Goal: Information Seeking & Learning: Understand process/instructions

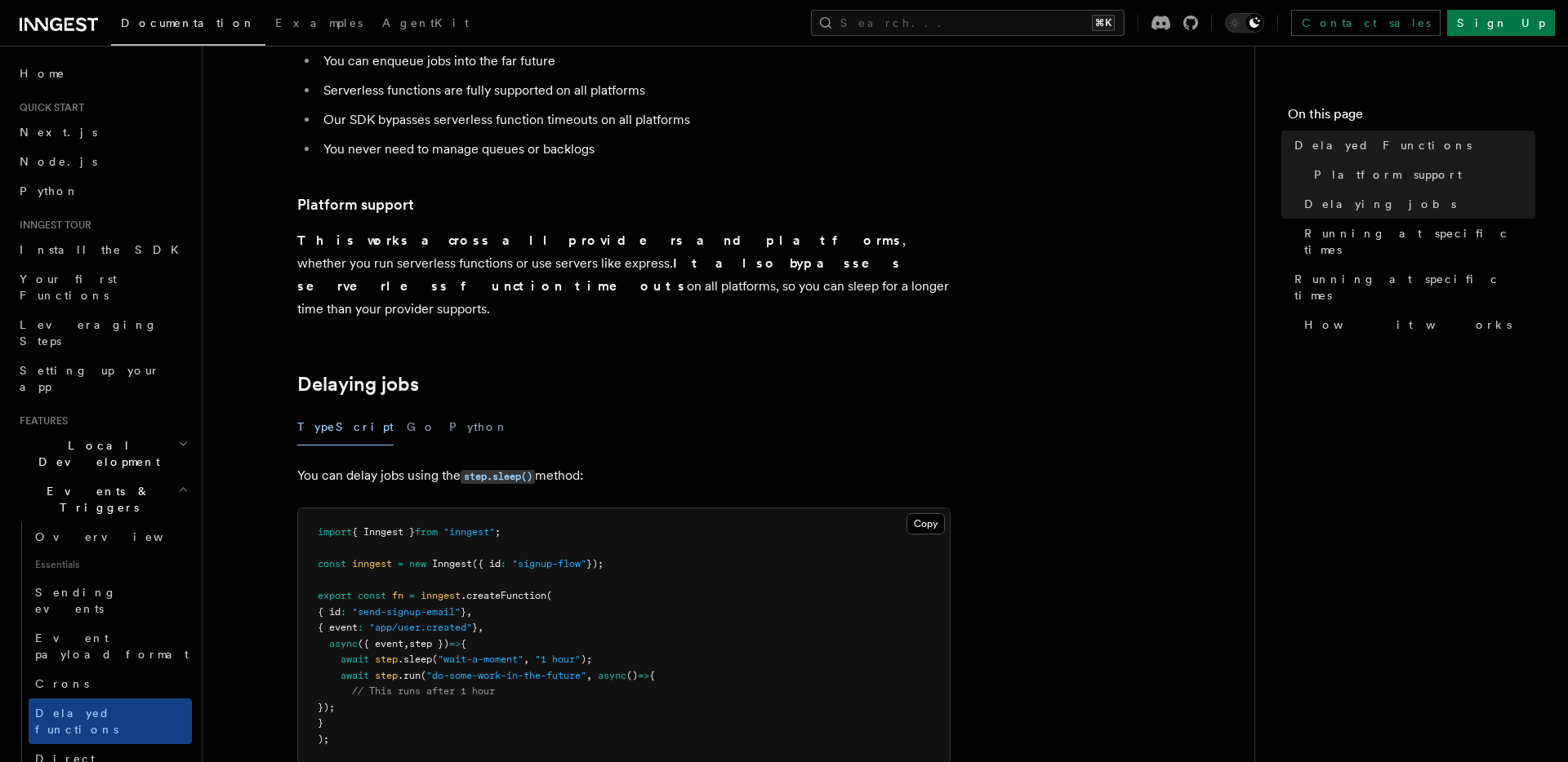
scroll to position [334, 0]
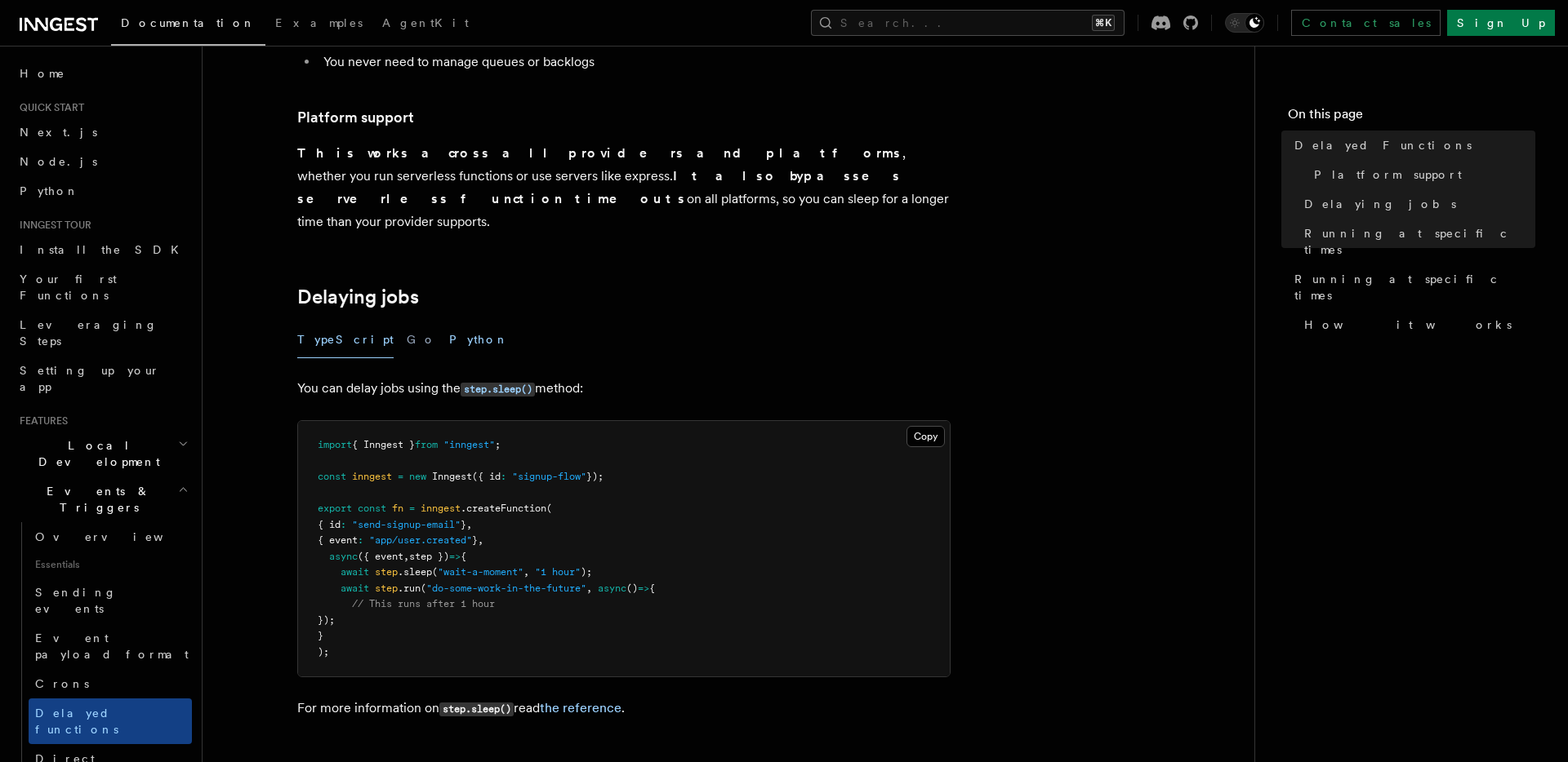
click at [449, 322] on button "Python" at bounding box center [478, 340] width 59 height 37
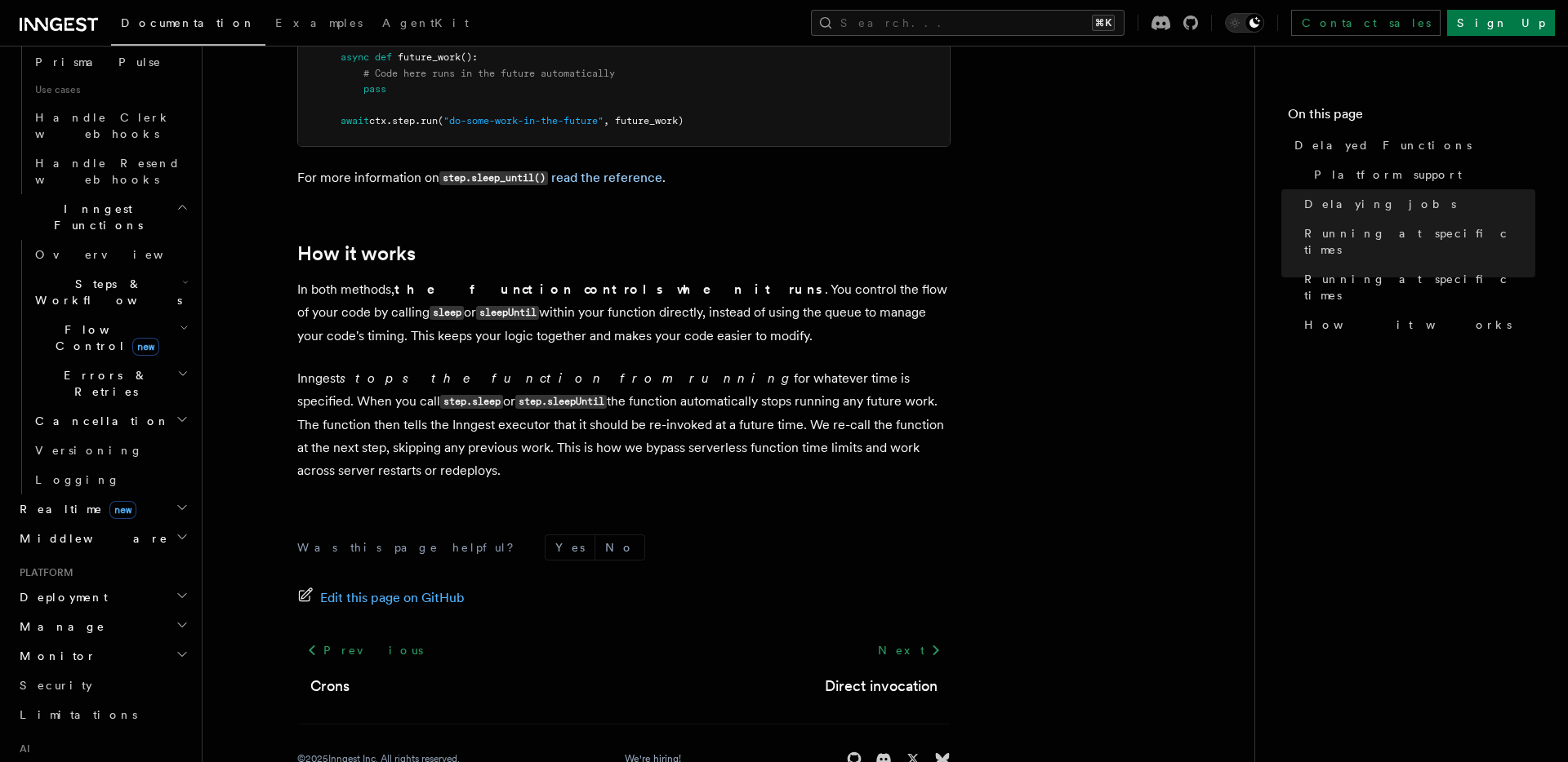
scroll to position [1148, 0]
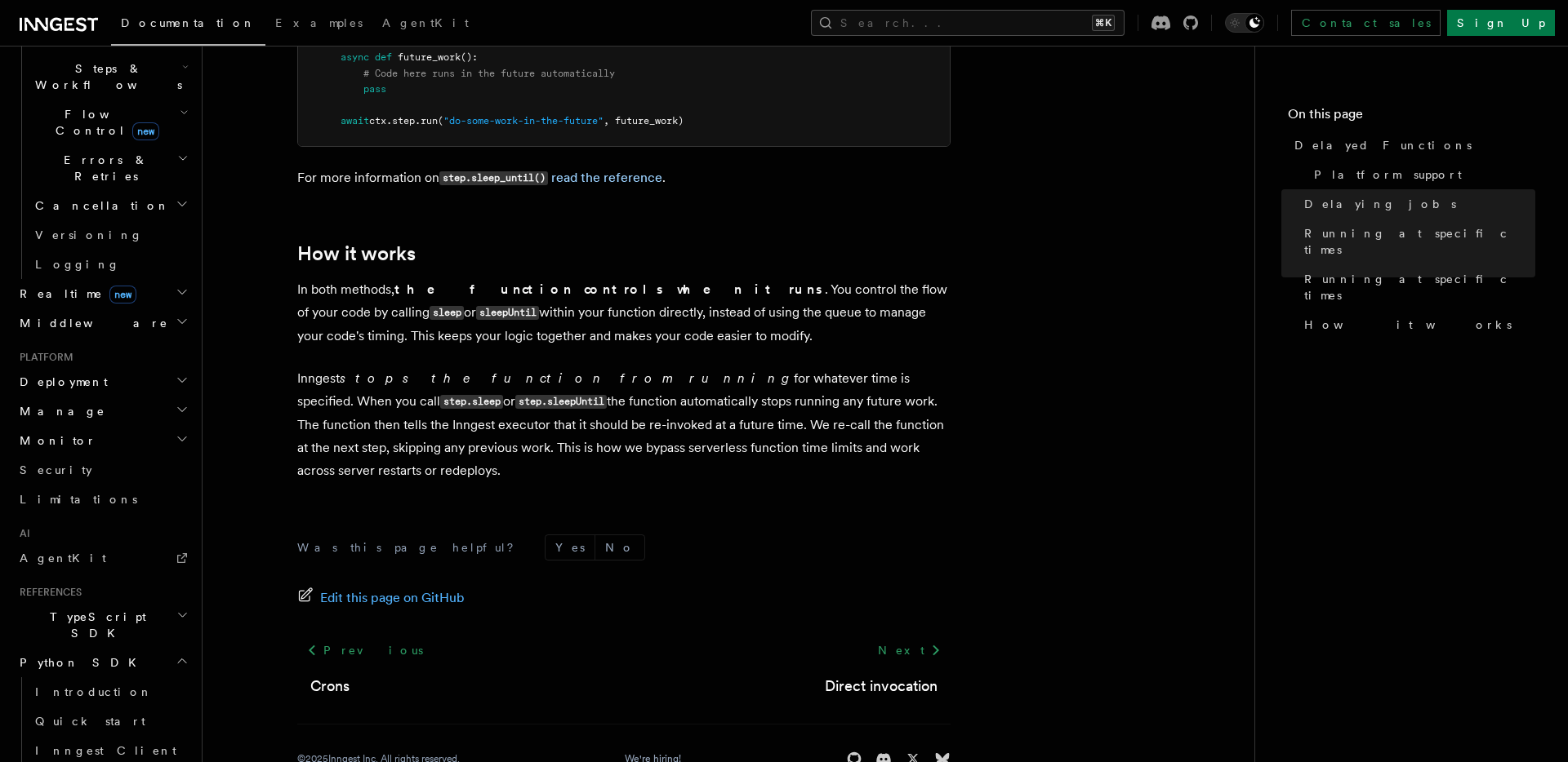
scroll to position [1471, 0]
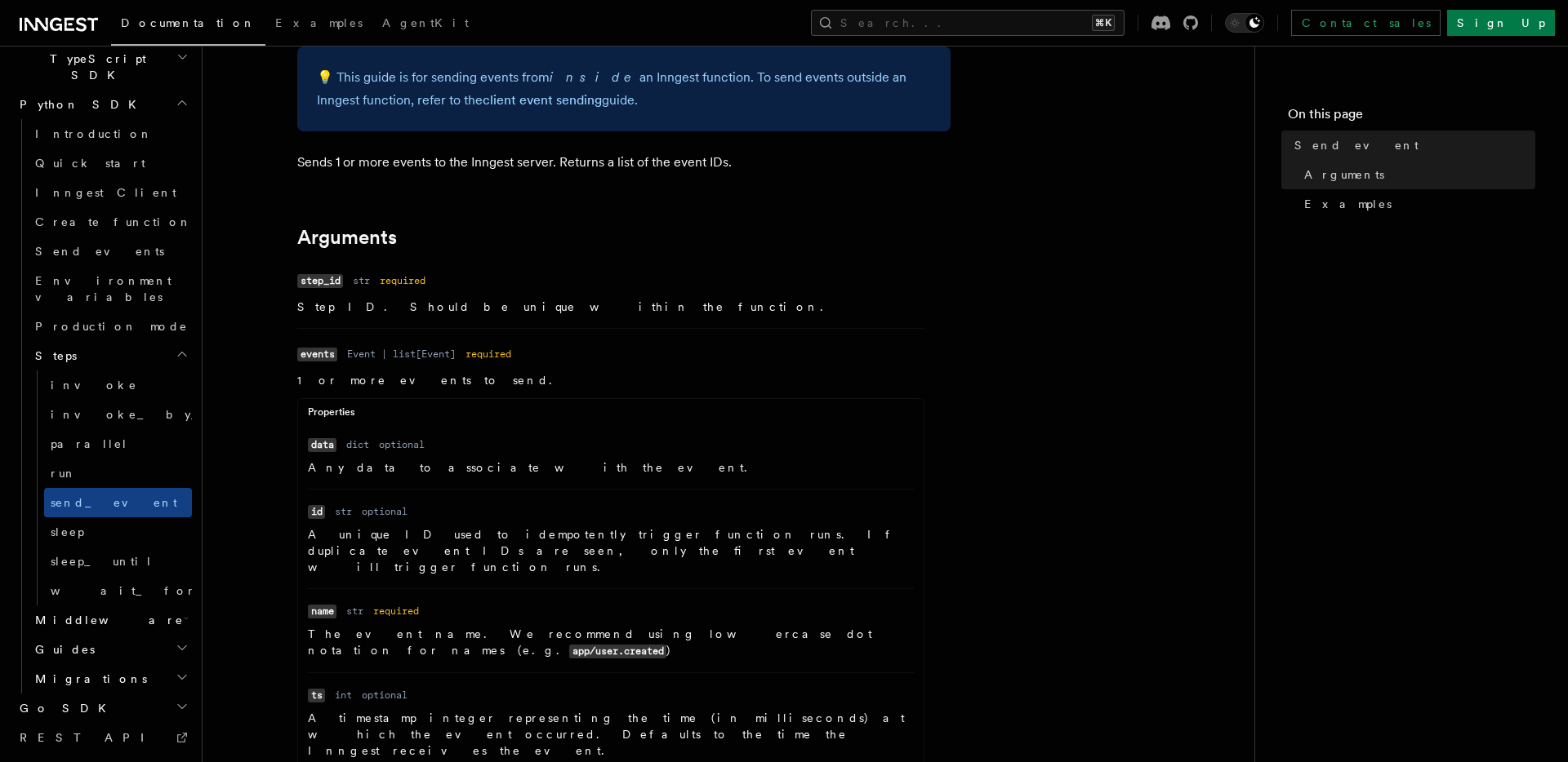
scroll to position [60, 0]
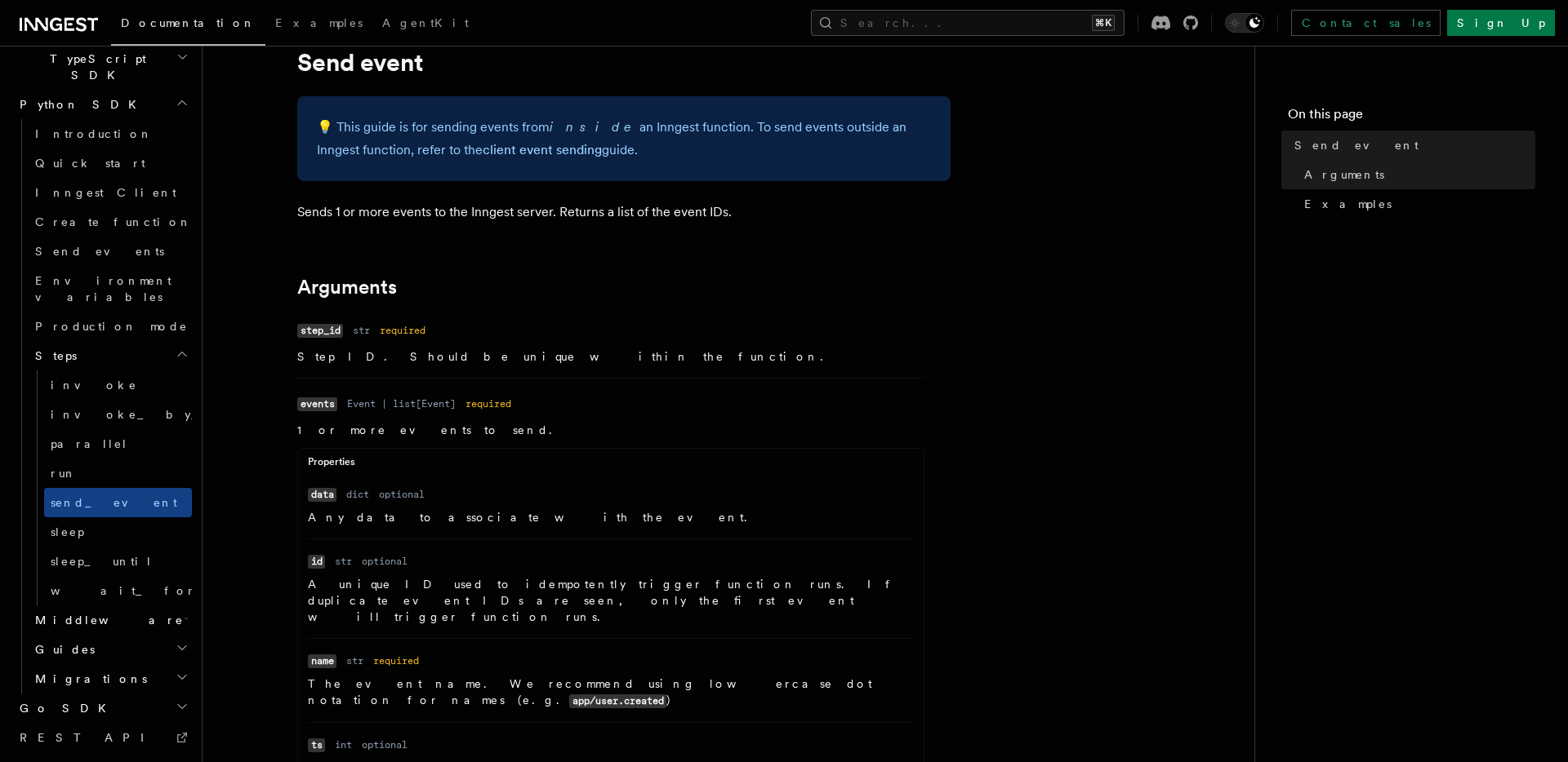
click at [357, 409] on dd "Event | list[Event]" at bounding box center [401, 404] width 108 height 13
click at [460, 404] on dl "Name events Type Event | list[Event] Required required Description 1 or more ev…" at bounding box center [611, 674] width 627 height 565
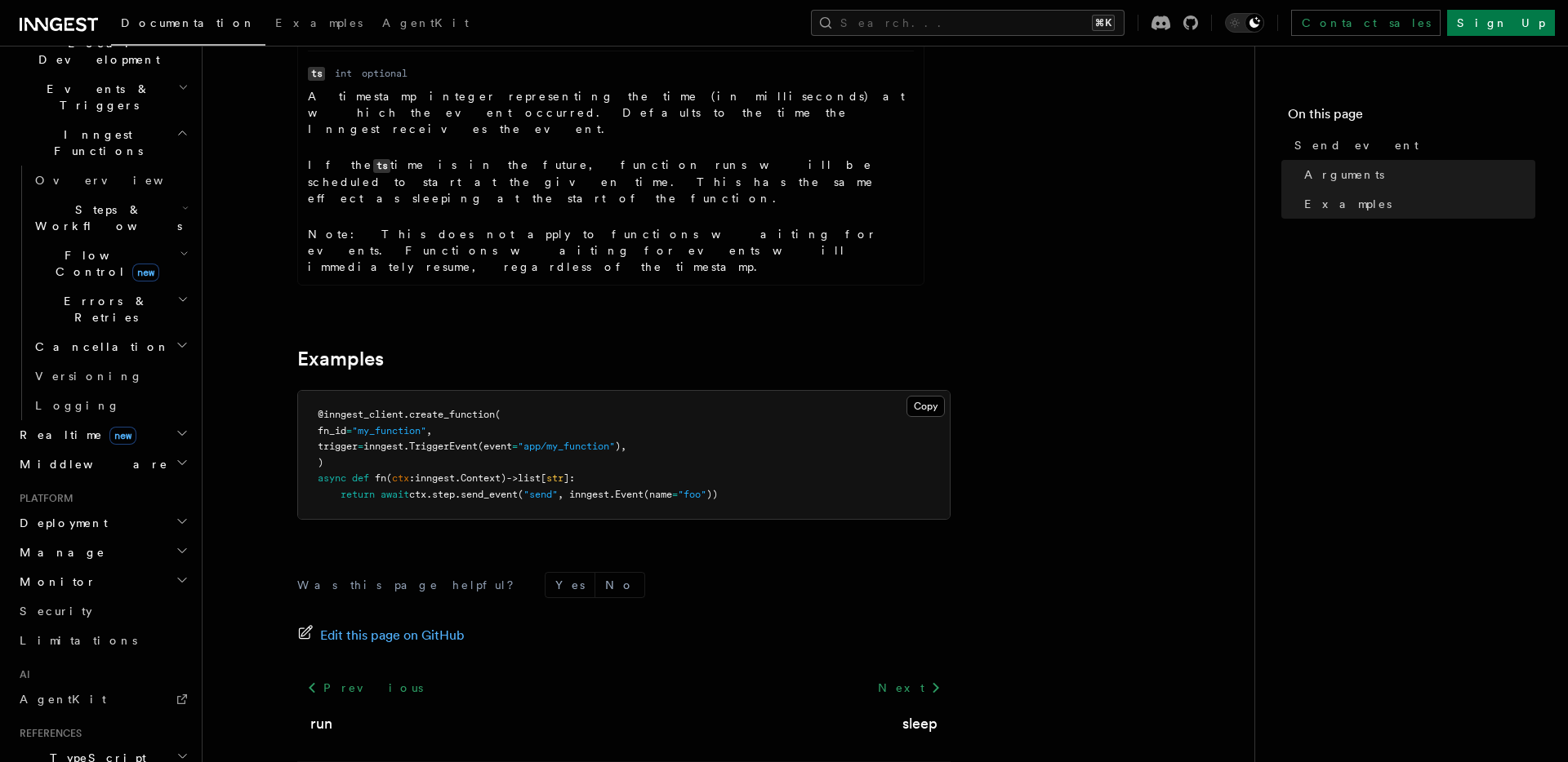
scroll to position [0, 0]
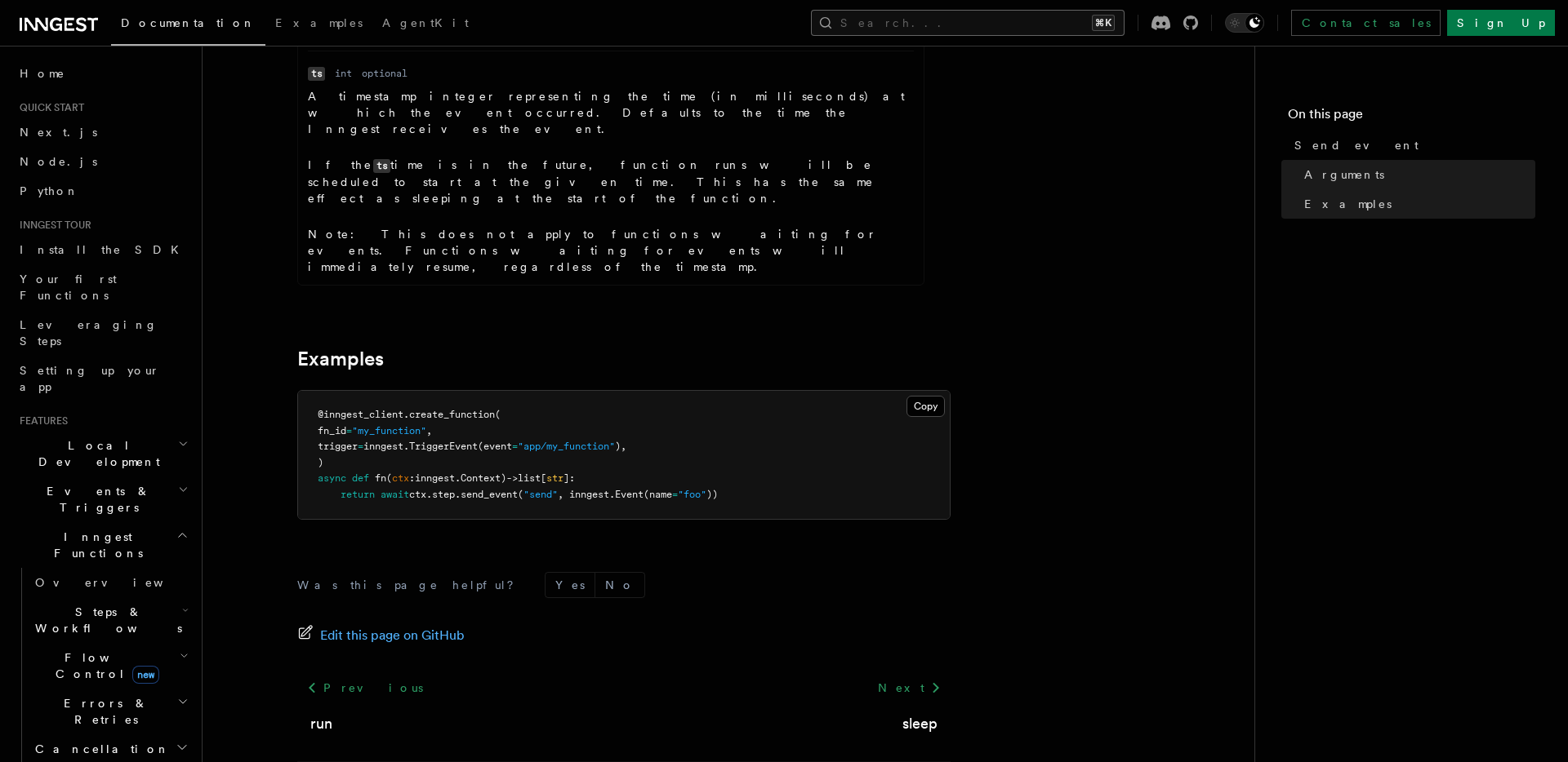
click at [942, 11] on button "Search... ⌘K" at bounding box center [967, 23] width 314 height 26
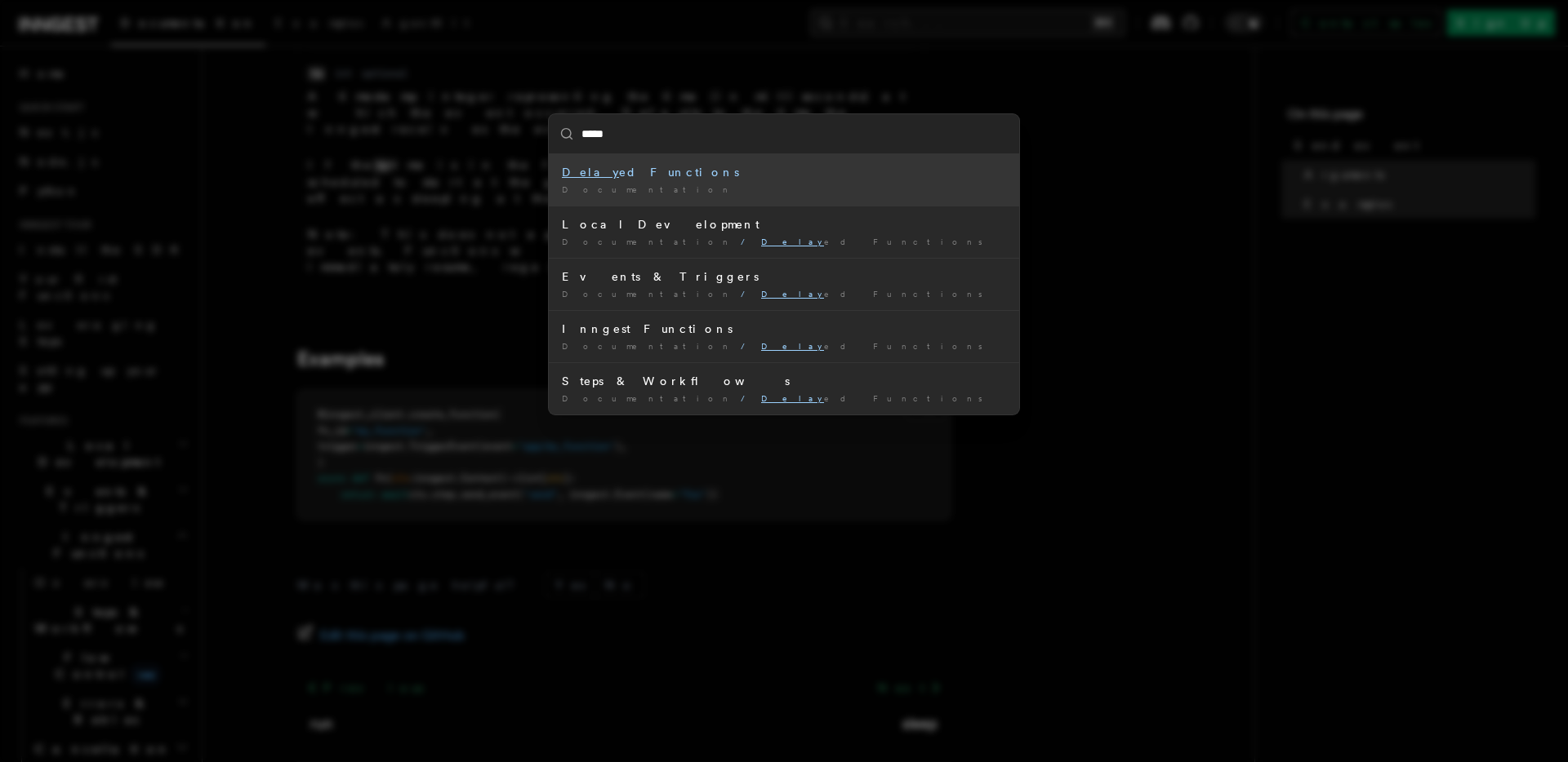
type input "******"
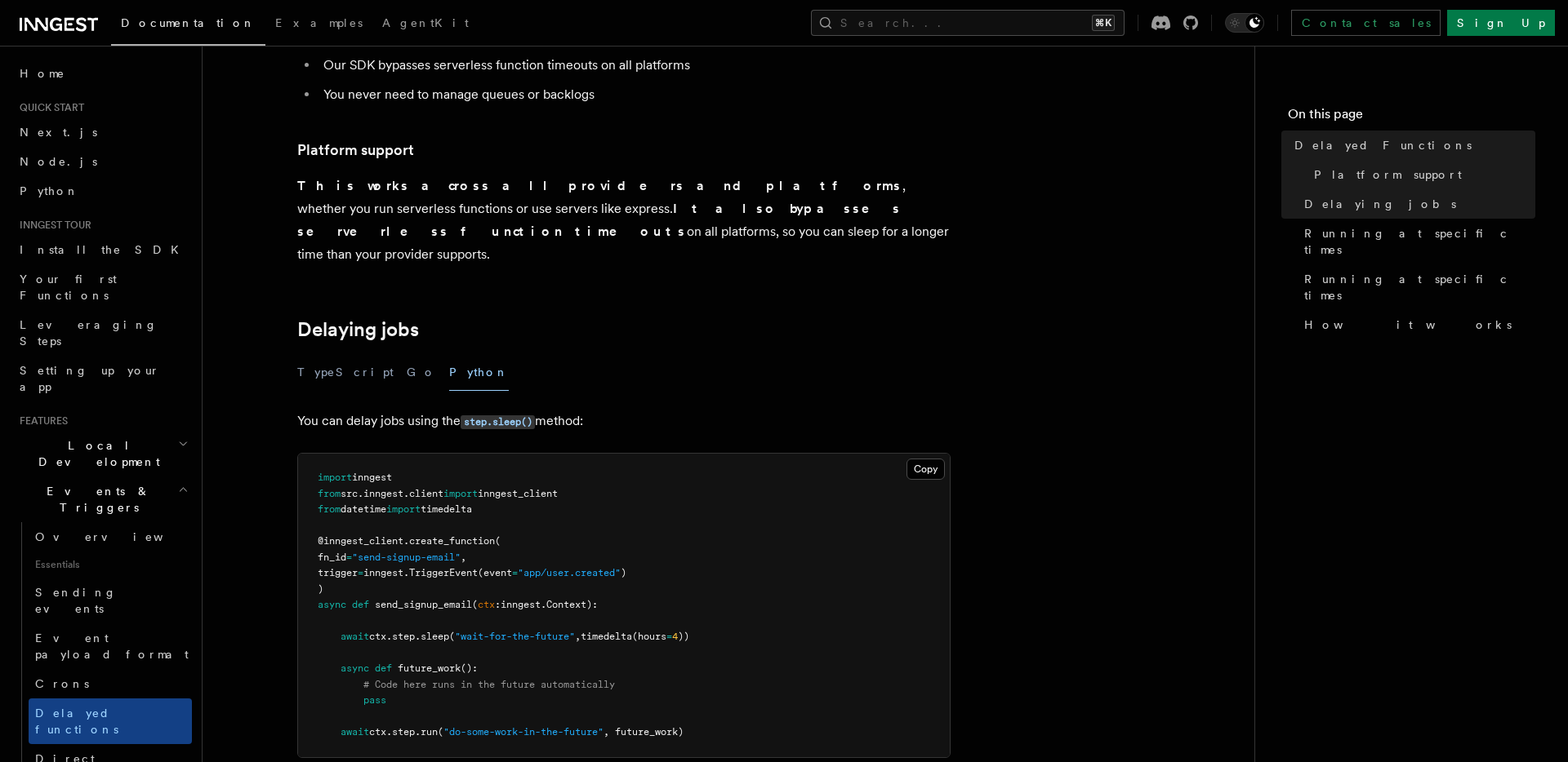
scroll to position [457, 0]
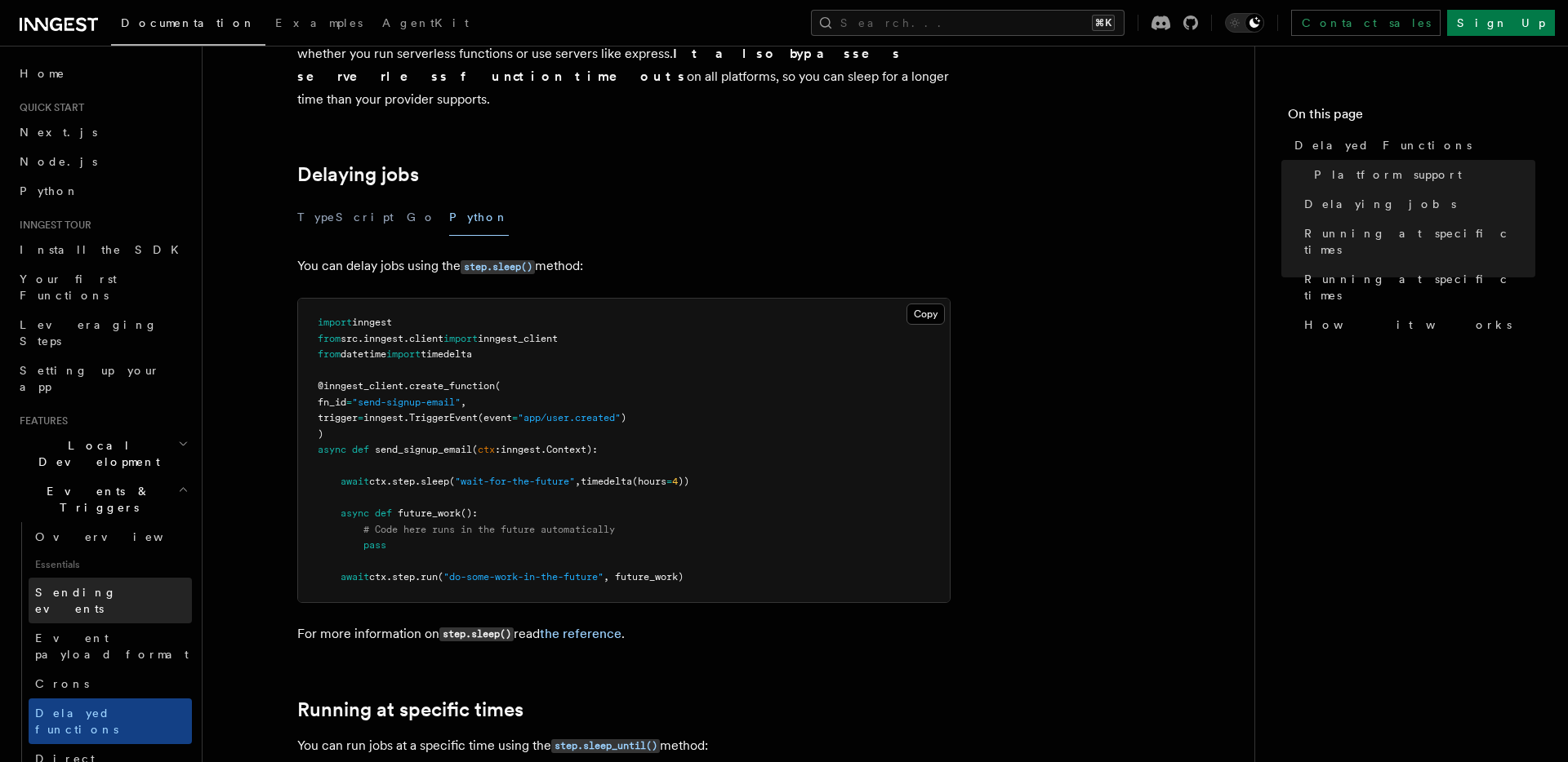
click at [108, 586] on span "Sending events" at bounding box center [76, 600] width 82 height 29
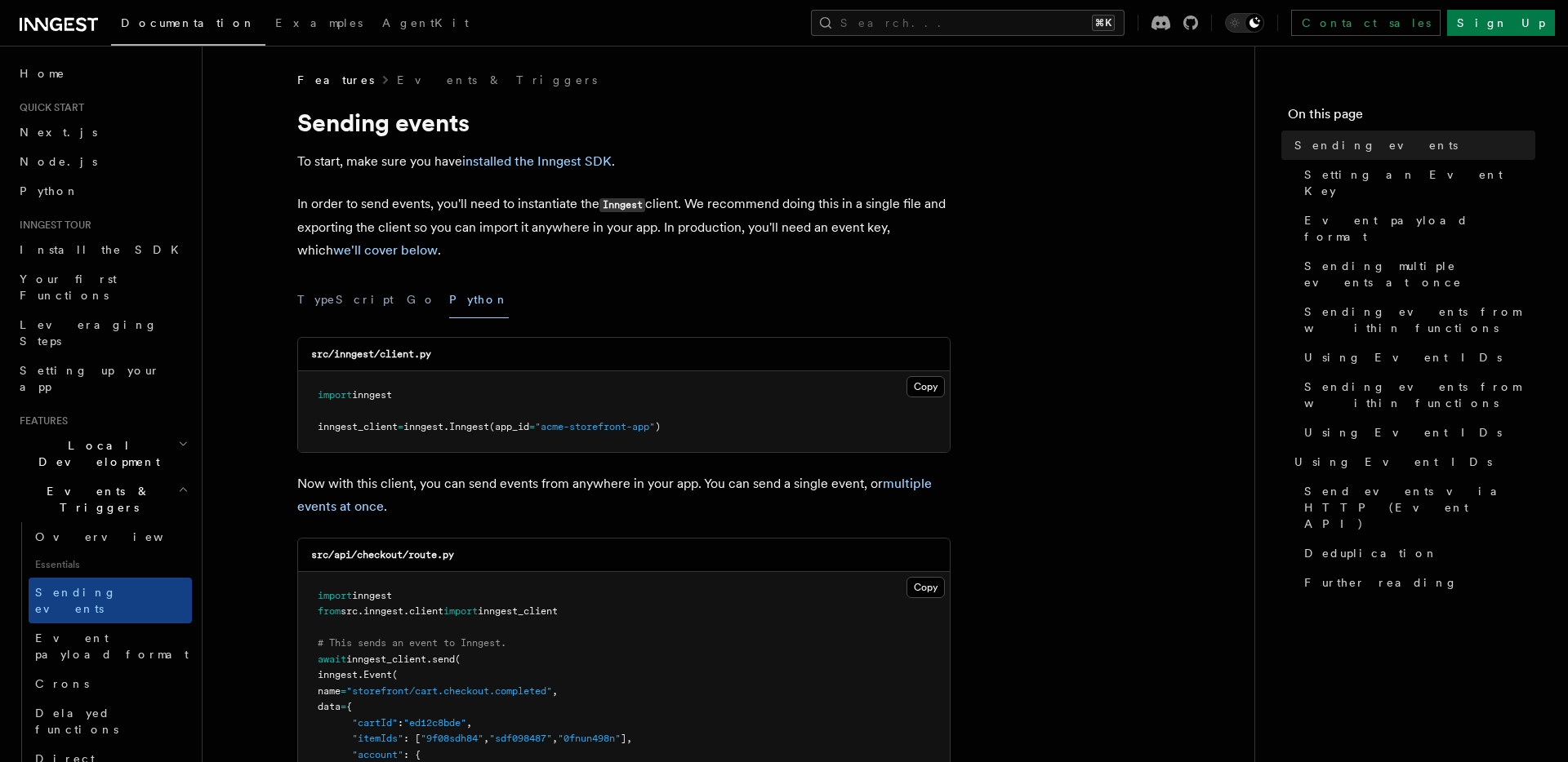
click at [69, 484] on span "Events & Triggers" at bounding box center [96, 499] width 165 height 33
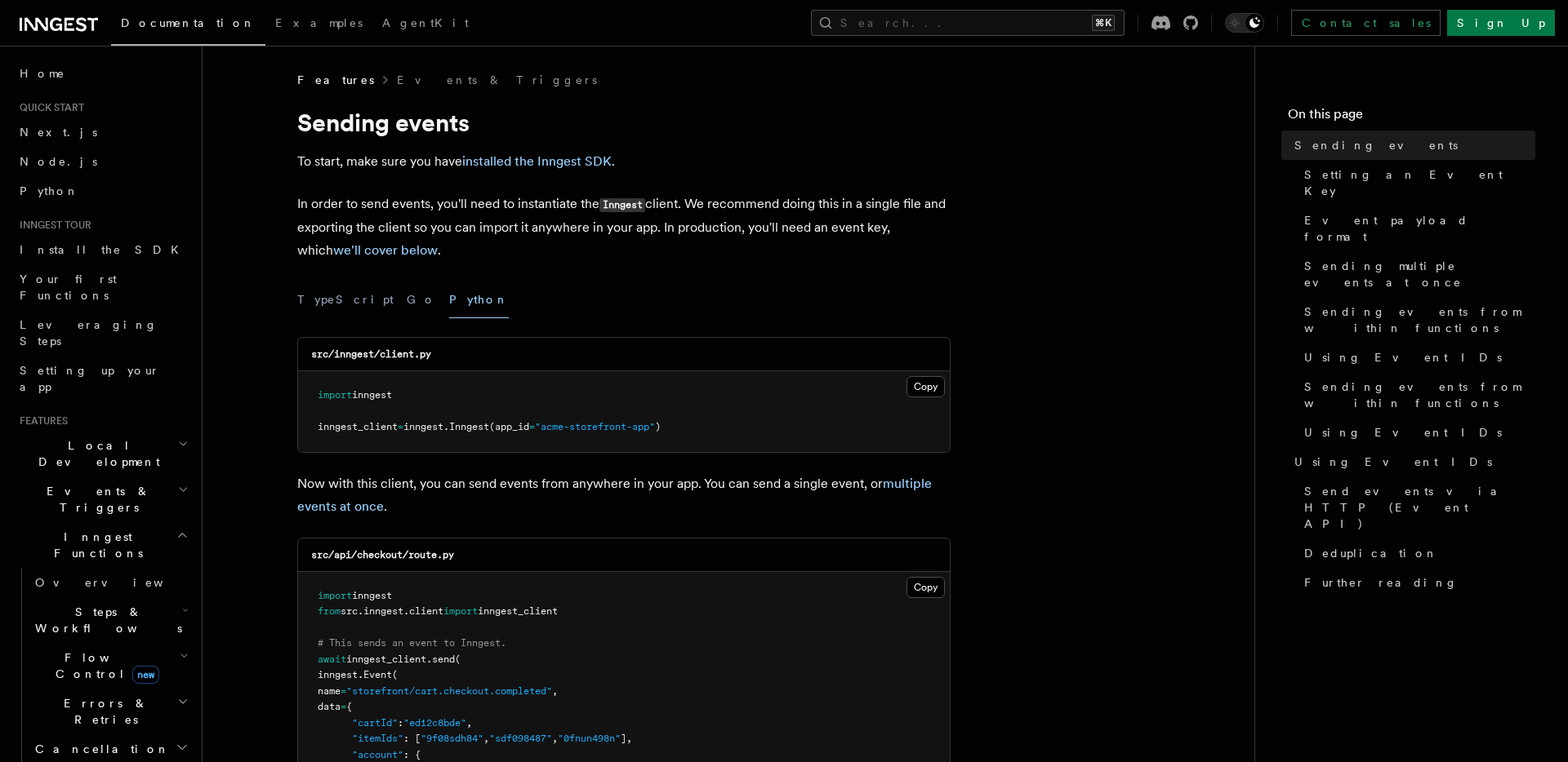
click at [68, 484] on span "Events & Triggers" at bounding box center [96, 499] width 165 height 33
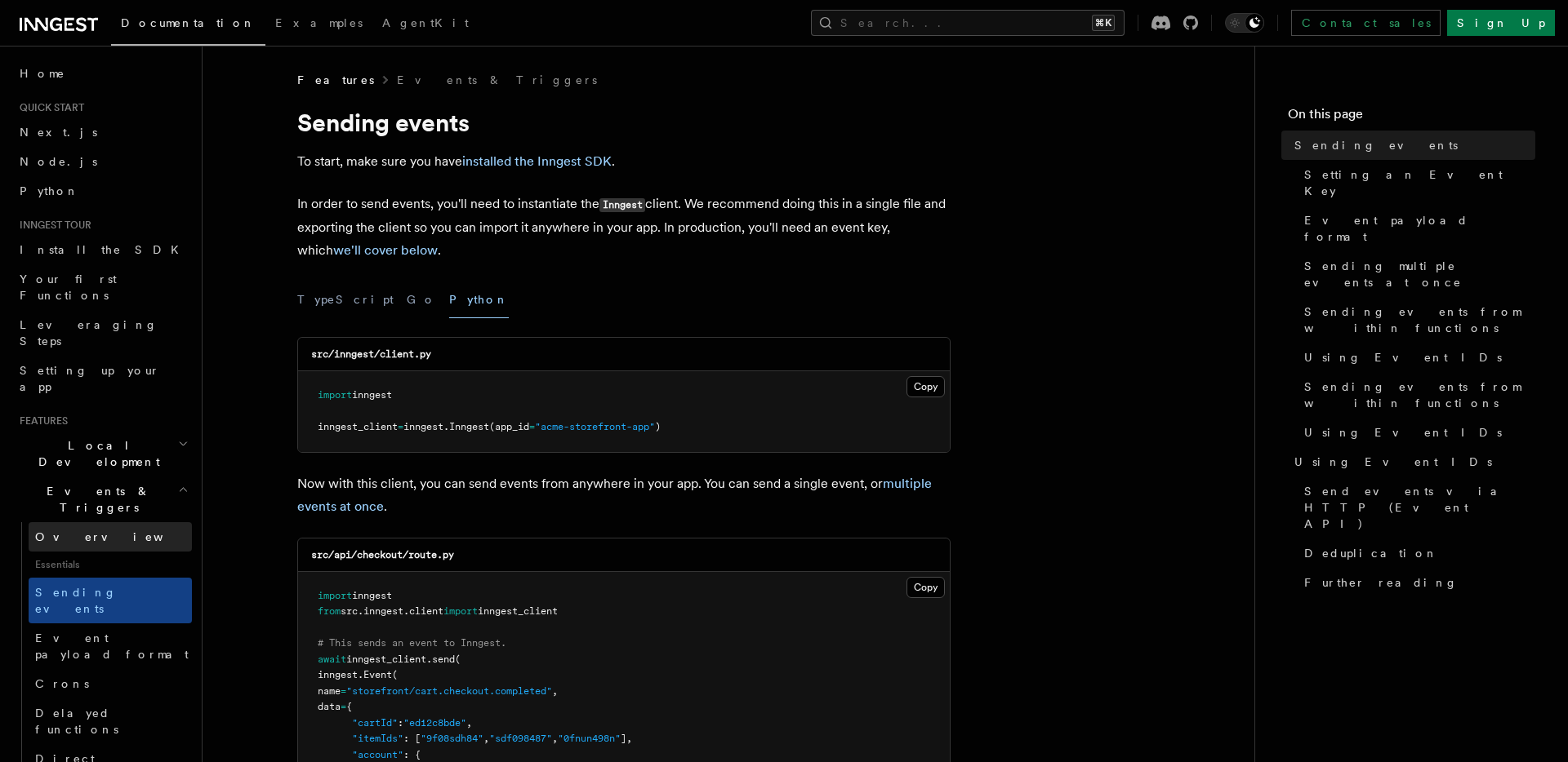
click at [52, 530] on span "Overview" at bounding box center [119, 537] width 168 height 13
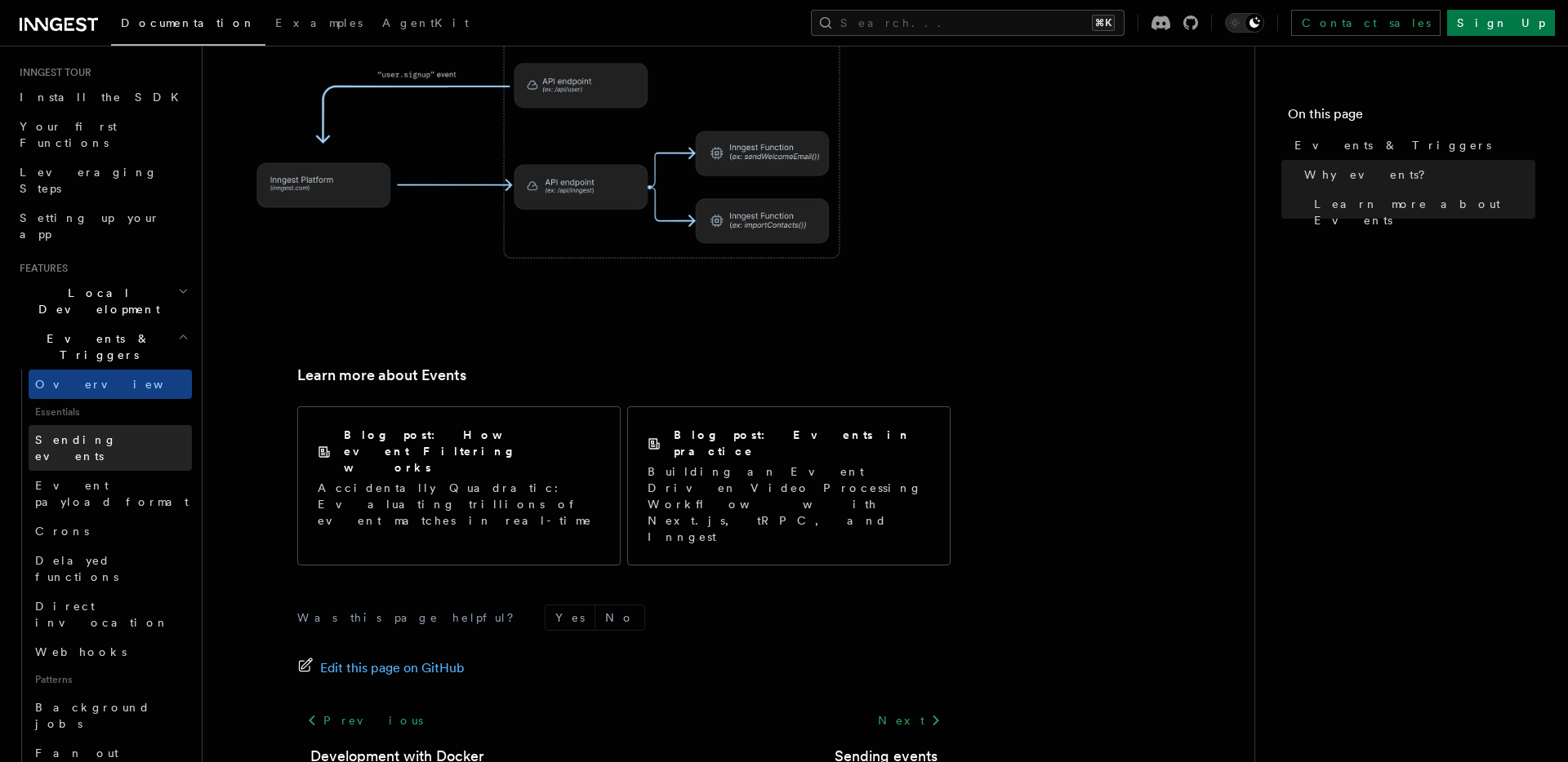
scroll to position [212, 0]
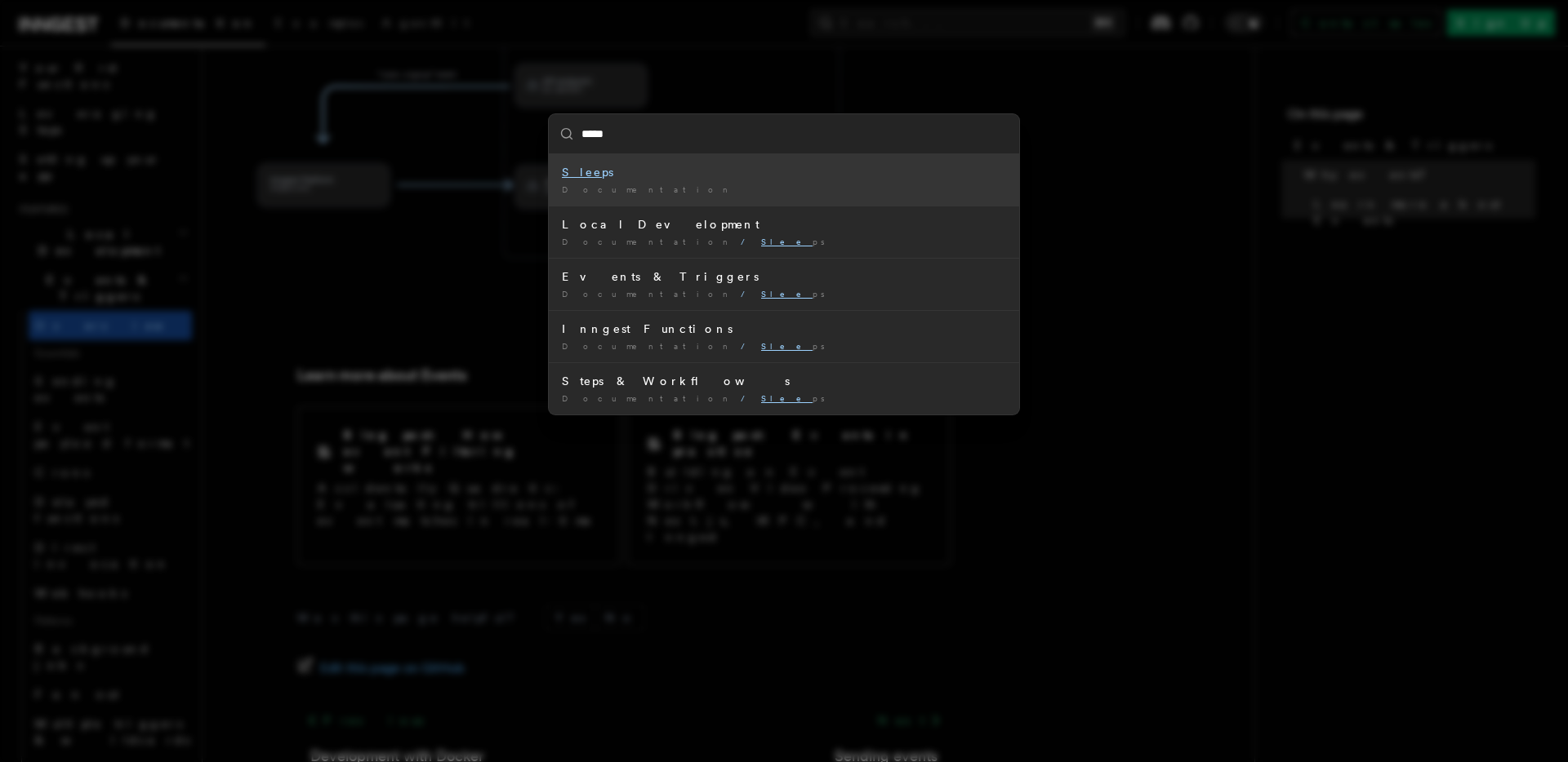
type input "******"
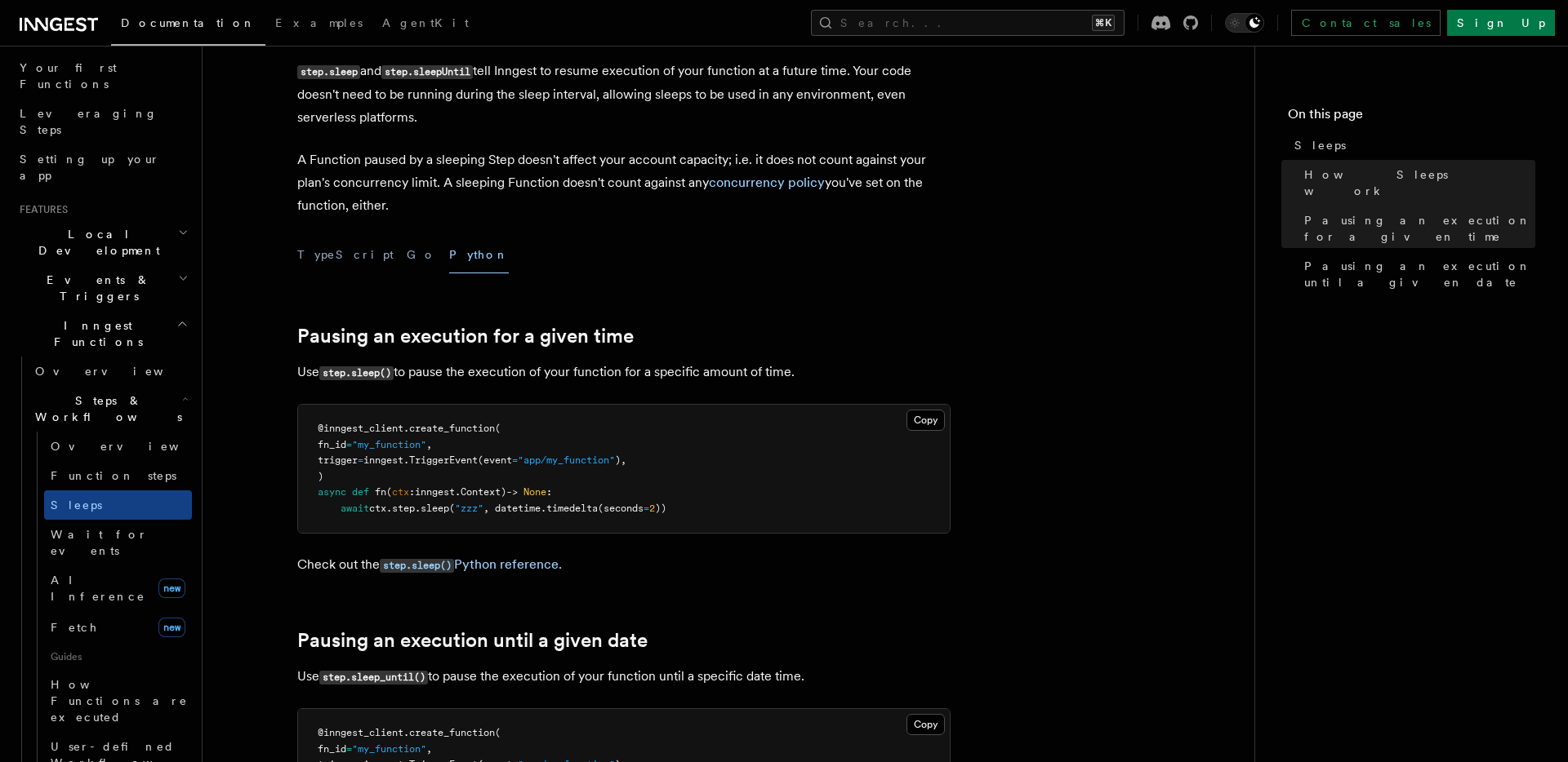
scroll to position [333, 0]
click at [846, 334] on h2 "Pausing an execution for a given time" at bounding box center [623, 338] width 653 height 23
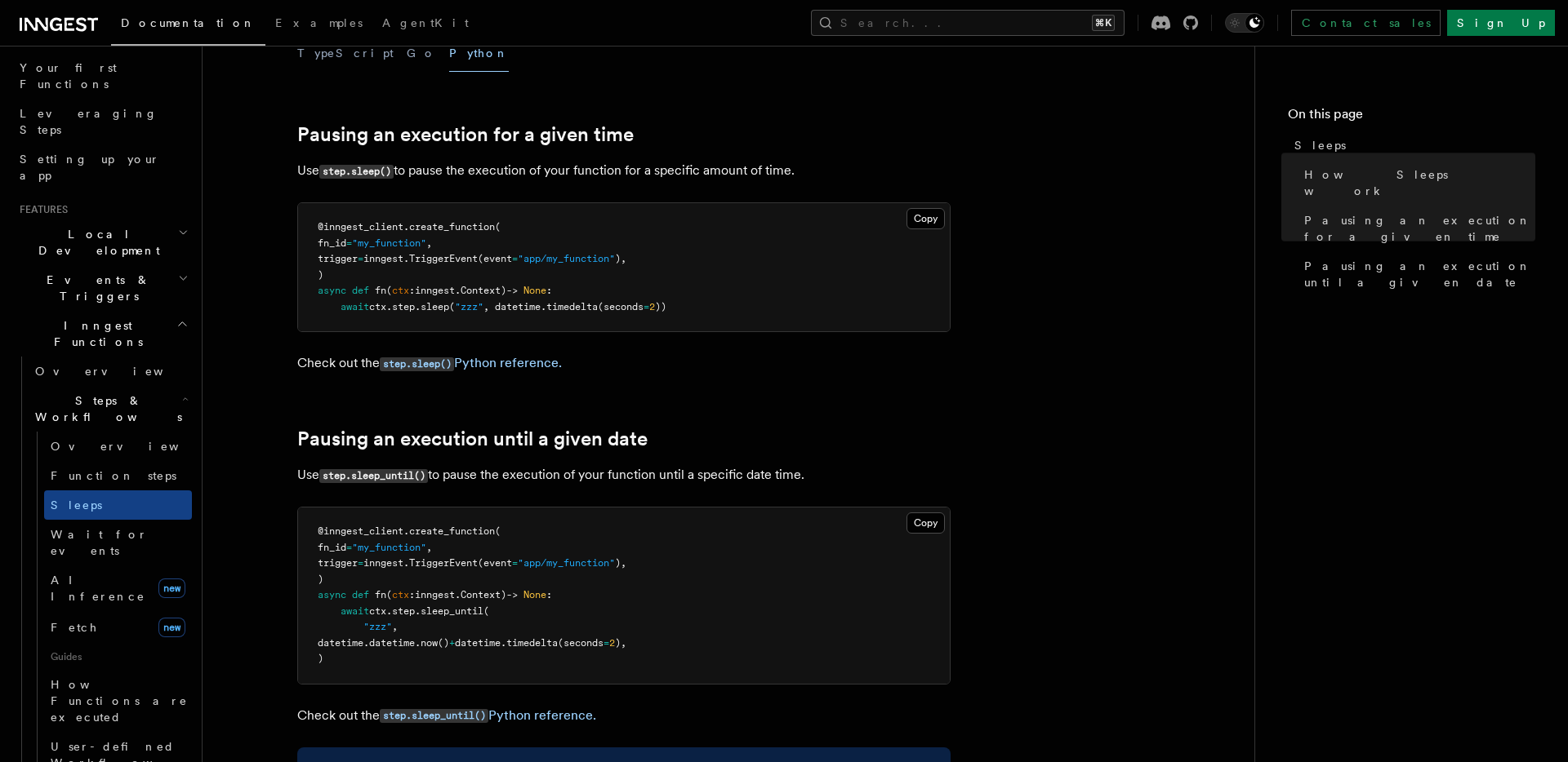
scroll to position [565, 0]
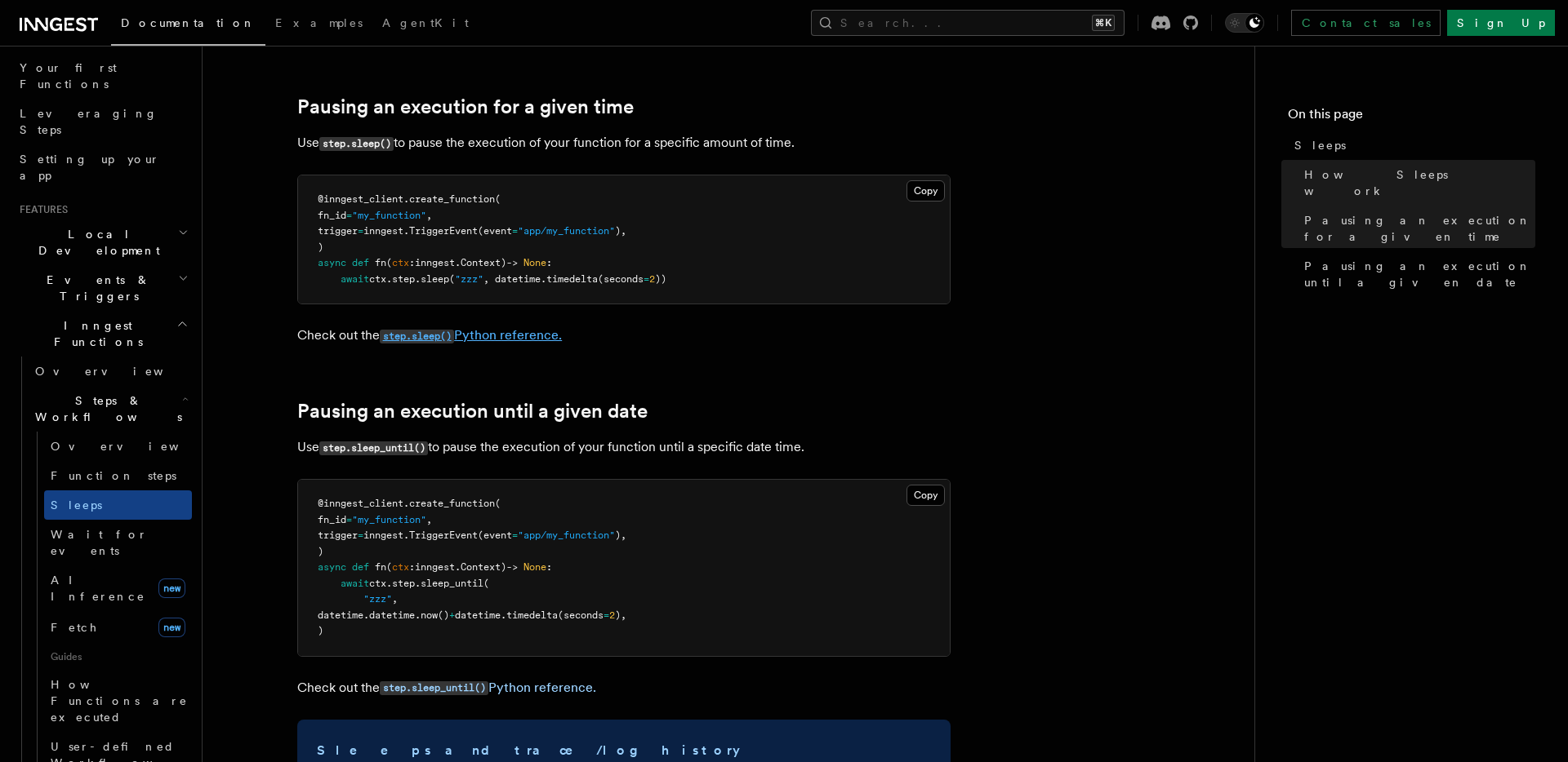
click at [417, 332] on code "step.sleep()" at bounding box center [416, 337] width 74 height 14
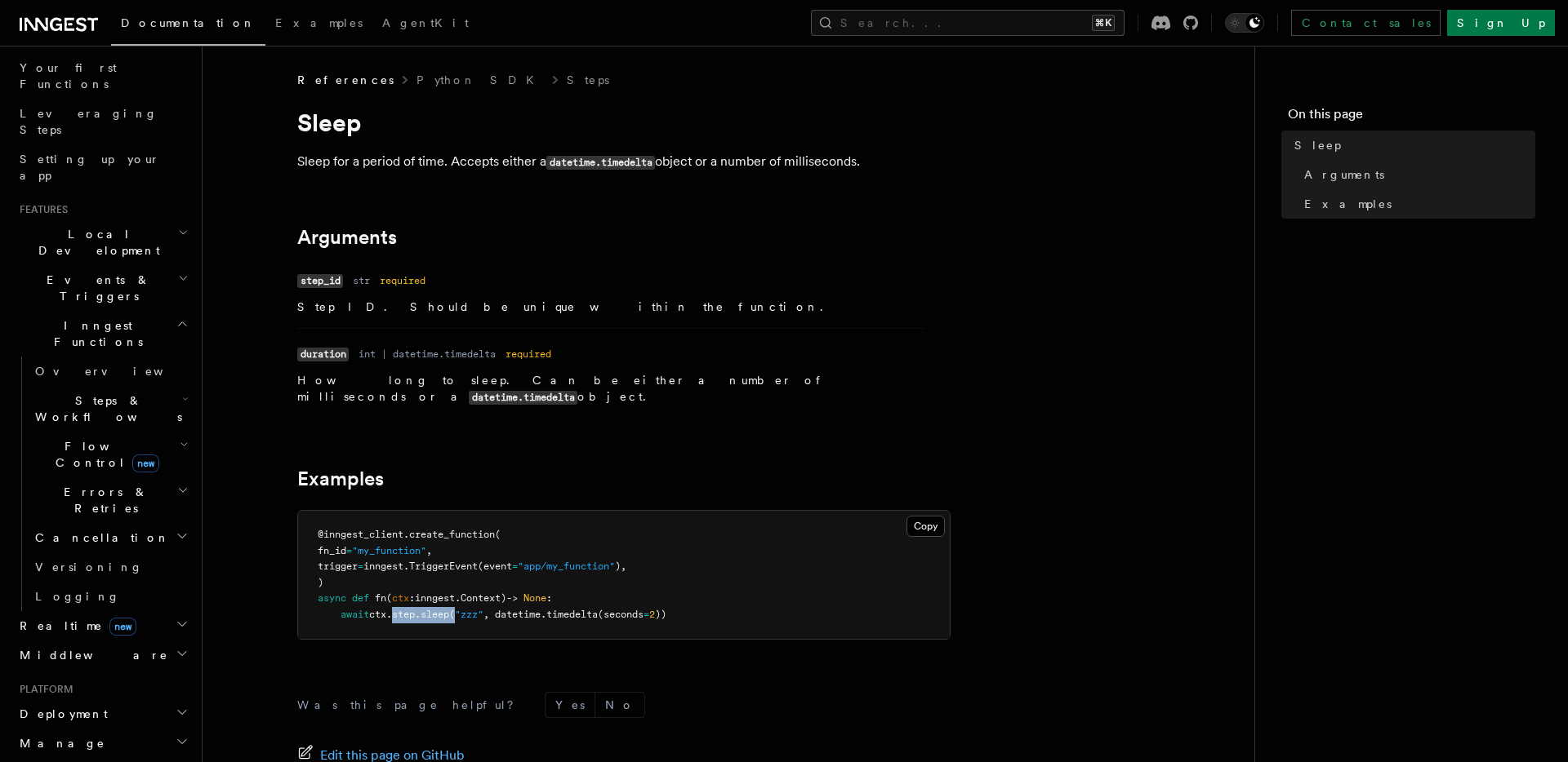
drag, startPoint x: 401, startPoint y: 599, endPoint x: 463, endPoint y: 597, distance: 62.0
click at [463, 609] on span "await ctx . step . sleep ( "zzz" , datetime. timedelta (seconds = 2 ))" at bounding box center [492, 614] width 349 height 12
copy span "step . sleep ("
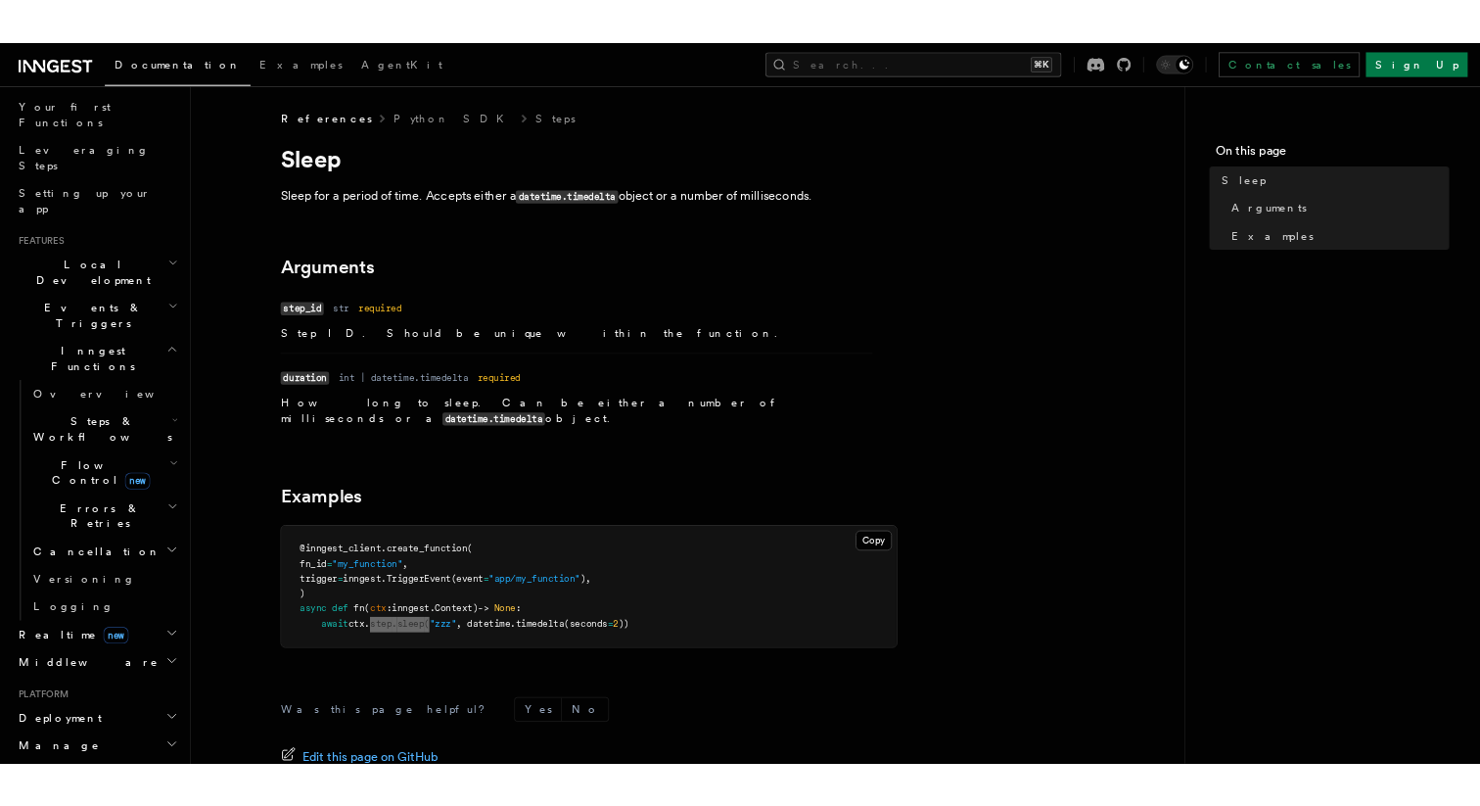
scroll to position [254, 0]
